Goal: Information Seeking & Learning: Learn about a topic

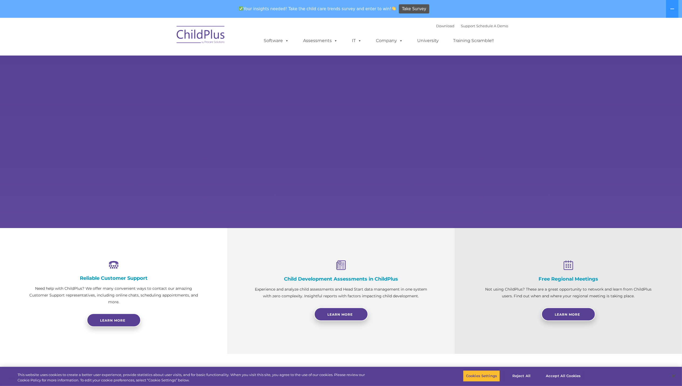
select select "MEDIUM"
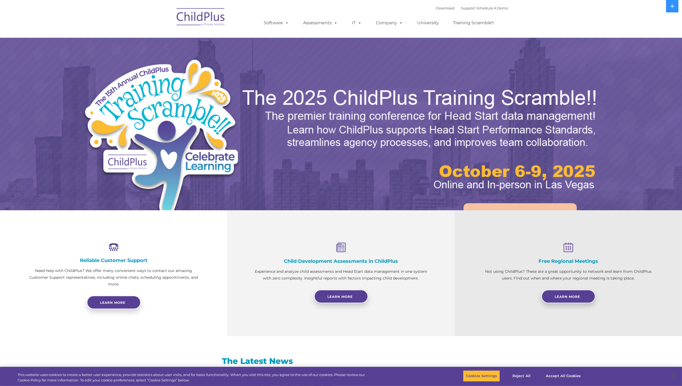
select select "MEDIUM"
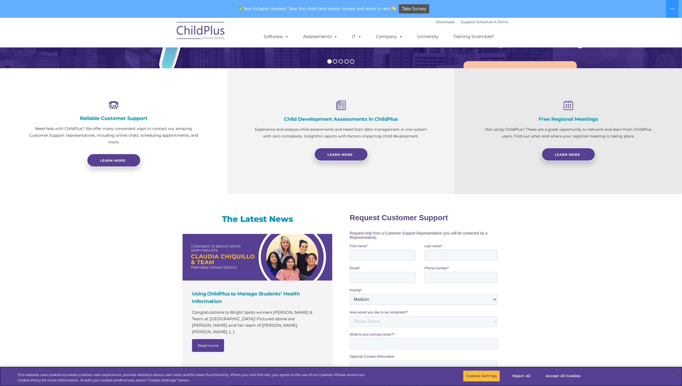
scroll to position [170, 0]
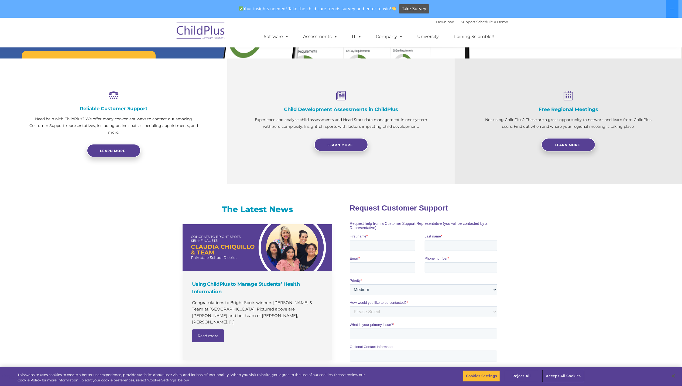
click at [546, 371] on button "Accept All Cookies" at bounding box center [563, 375] width 41 height 11
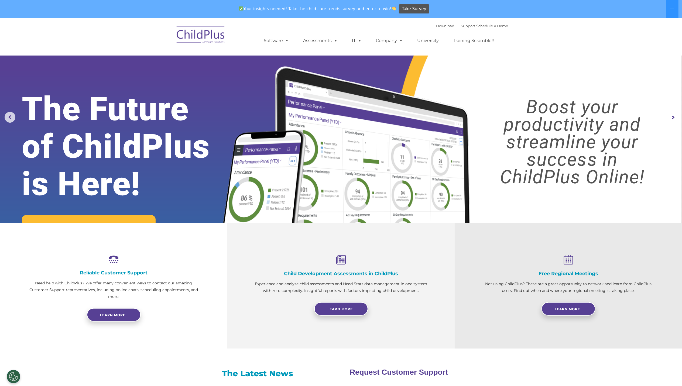
scroll to position [0, 0]
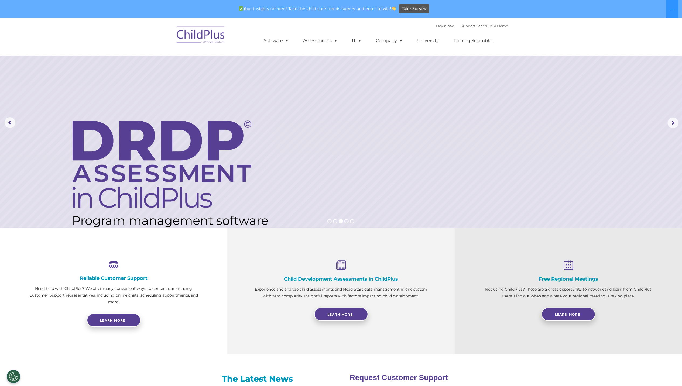
click at [208, 41] on img at bounding box center [201, 35] width 54 height 27
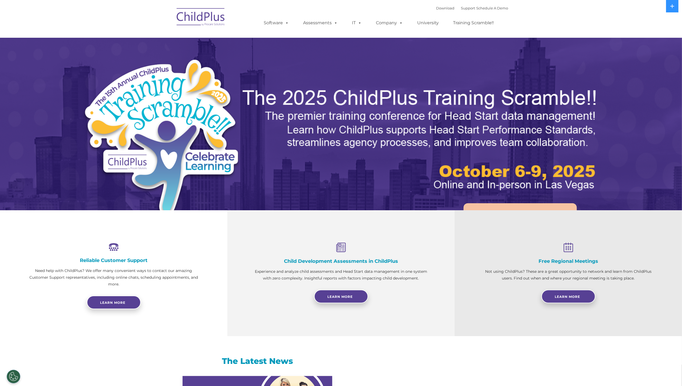
select select "MEDIUM"
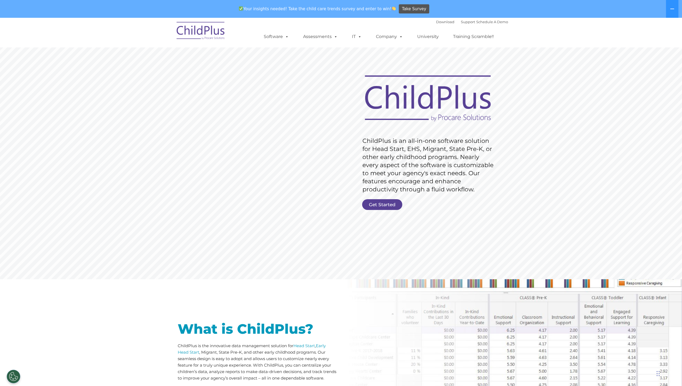
click at [671, 10] on icon at bounding box center [672, 9] width 4 height 4
